Goal: Information Seeking & Learning: Learn about a topic

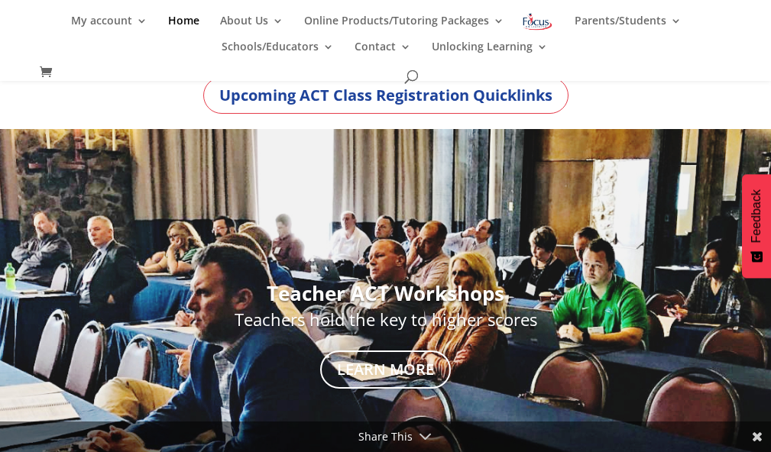
scroll to position [122, 0]
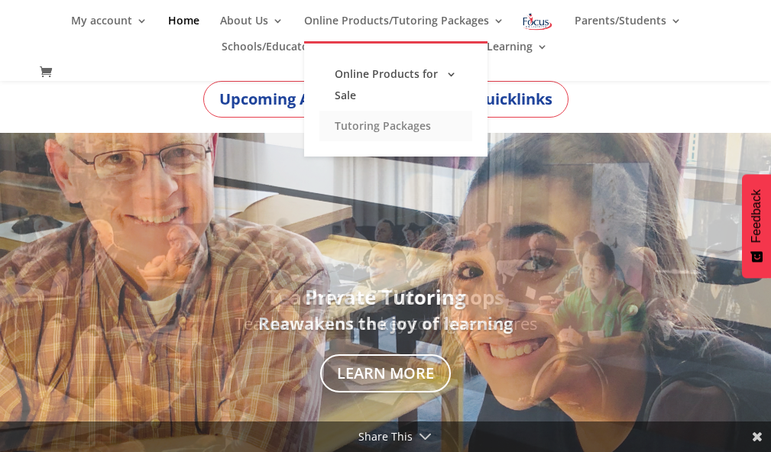
click at [416, 129] on link "Tutoring Packages" at bounding box center [395, 126] width 153 height 31
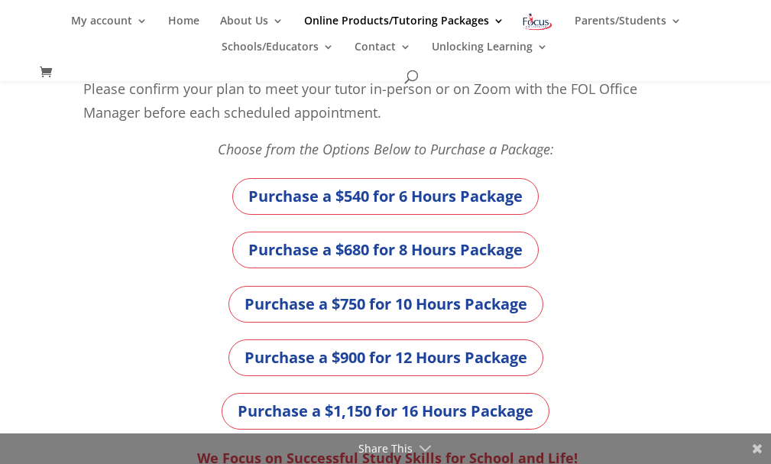
scroll to position [550, 0]
